Goal: Task Accomplishment & Management: Manage account settings

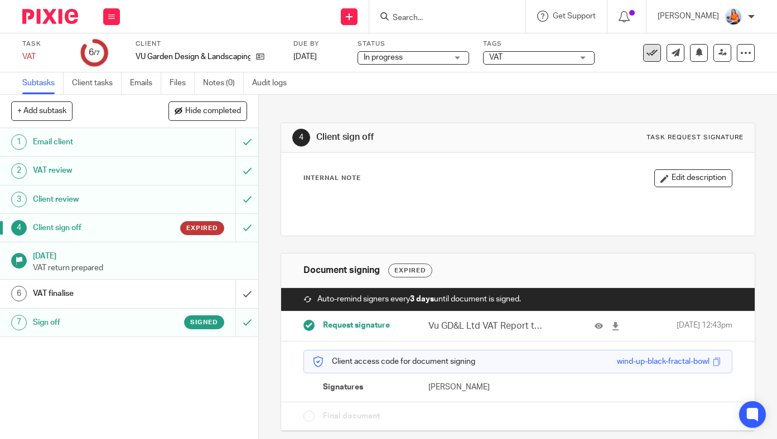
click at [646, 55] on icon at bounding box center [651, 52] width 11 height 11
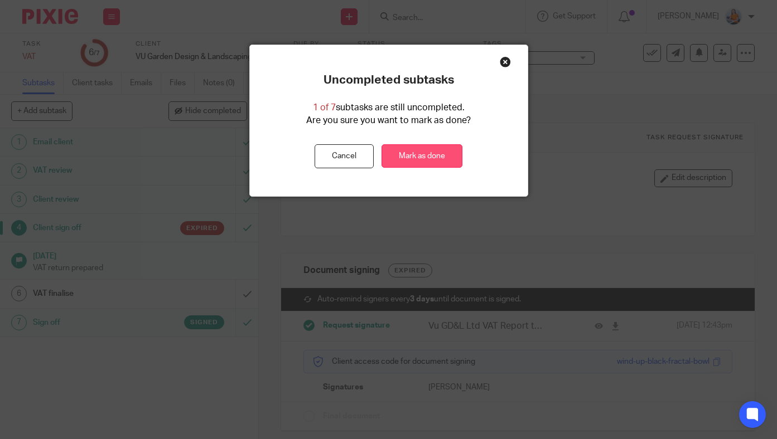
click at [433, 152] on link "Mark as done" at bounding box center [421, 156] width 81 height 24
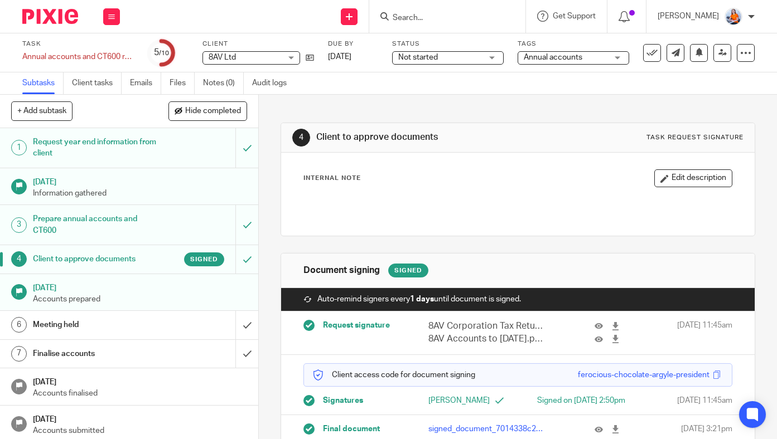
scroll to position [28, 0]
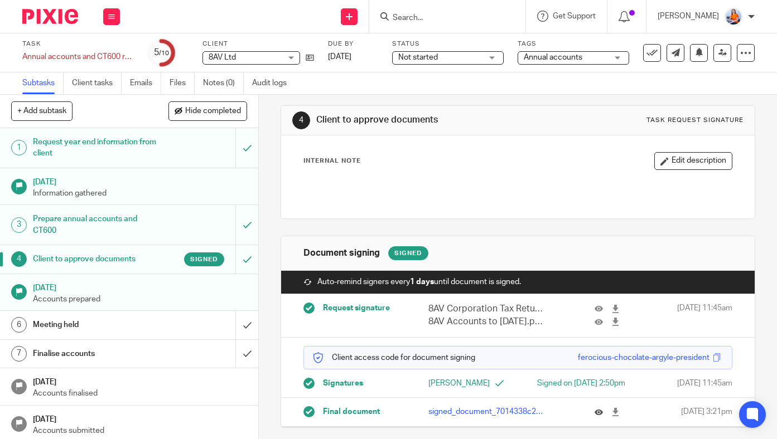
click at [597, 416] on button at bounding box center [602, 412] width 17 height 8
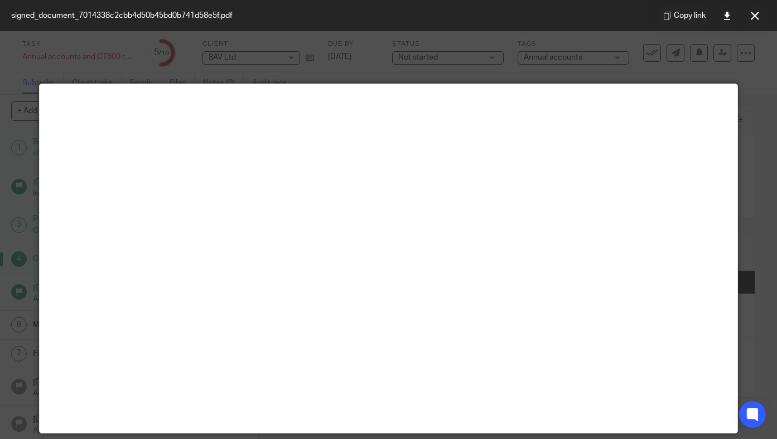
click at [739, 93] on div at bounding box center [388, 219] width 777 height 439
click at [754, 14] on icon at bounding box center [754, 16] width 8 height 8
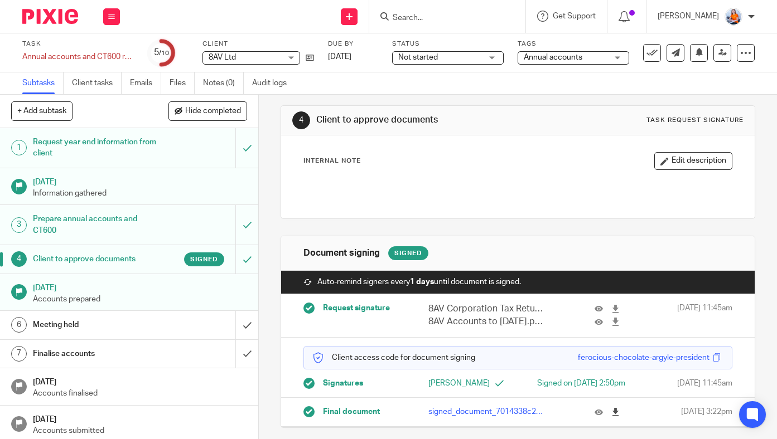
click at [611, 416] on icon at bounding box center [615, 412] width 8 height 8
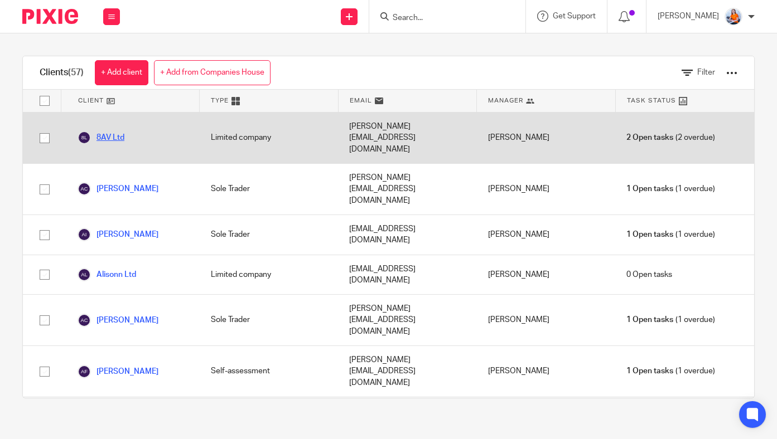
click at [109, 131] on link "8AV Ltd" at bounding box center [100, 137] width 47 height 13
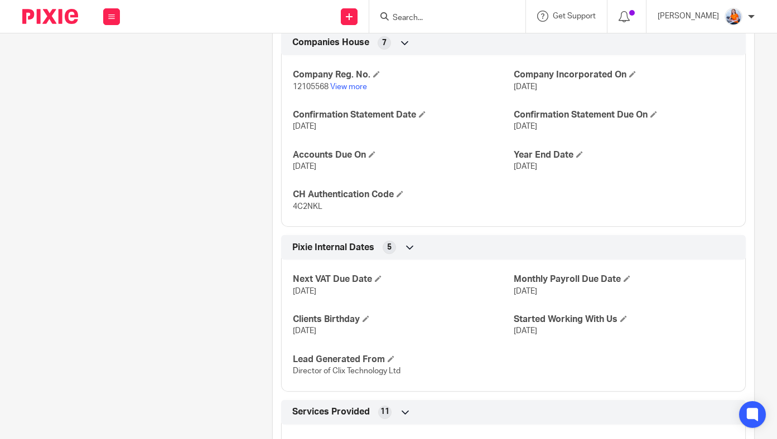
scroll to position [754, 0]
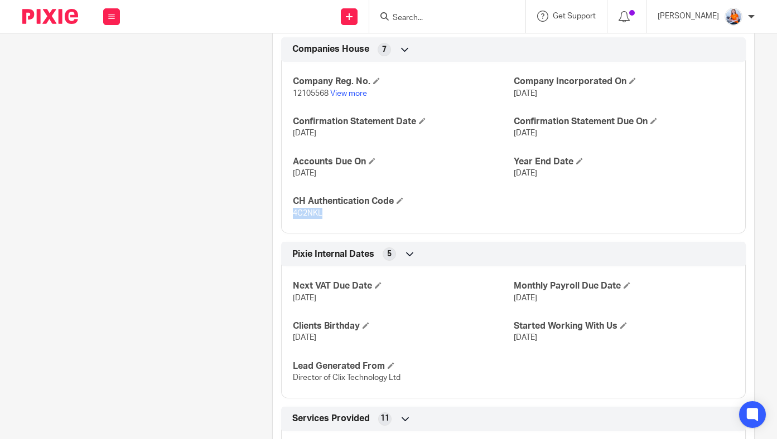
drag, startPoint x: 289, startPoint y: 213, endPoint x: 318, endPoint y: 214, distance: 29.6
click at [318, 214] on div "Company Reg. No. 12105568 View more Company Incorporated On [DATE] Confirmation…" at bounding box center [513, 144] width 464 height 180
copy span "4C2NKL"
